Goal: Task Accomplishment & Management: Use online tool/utility

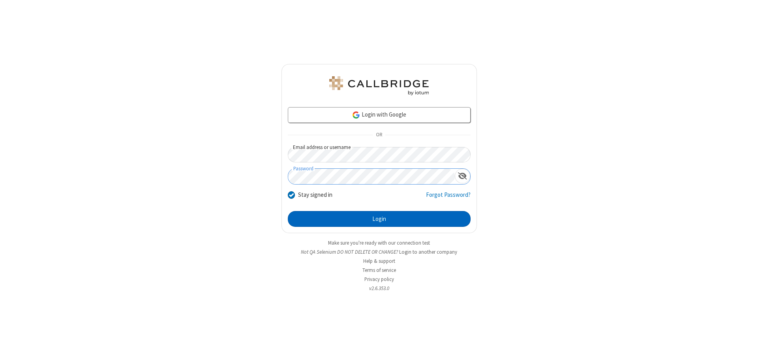
click at [379, 219] on button "Login" at bounding box center [379, 219] width 183 height 16
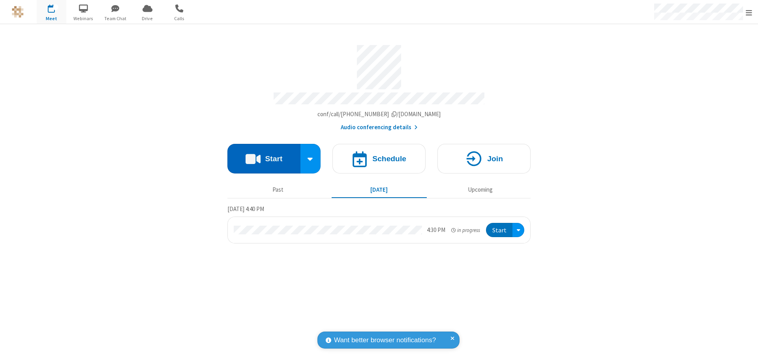
click at [264, 155] on button "Start" at bounding box center [263, 159] width 73 height 30
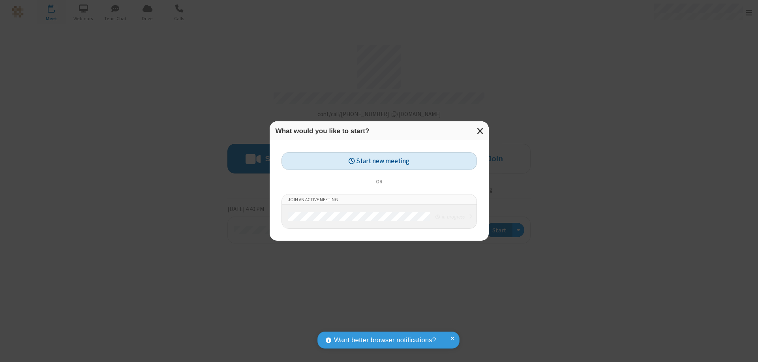
click at [379, 161] on button "Start new meeting" at bounding box center [378, 161] width 195 height 18
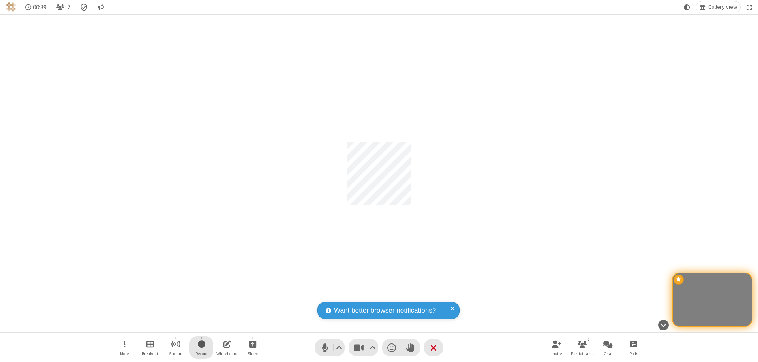
click at [201, 347] on span "Start recording" at bounding box center [202, 344] width 8 height 10
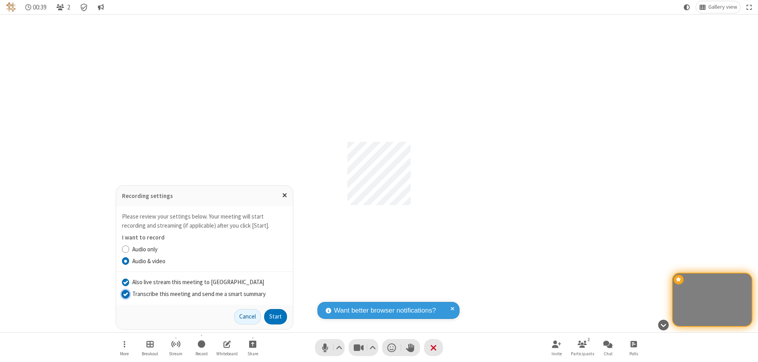
click at [125, 293] on input "Transcribe this meeting and send me a smart summary" at bounding box center [126, 293] width 8 height 8
click at [209, 261] on label "Audio & video" at bounding box center [209, 261] width 155 height 9
click at [129, 261] on input "Audio & video" at bounding box center [126, 261] width 8 height 8
click at [125, 281] on input "Also live stream this meeting to Callbridge" at bounding box center [126, 282] width 8 height 8
click at [276, 316] on button "Start" at bounding box center [275, 317] width 23 height 16
